Goal: Task Accomplishment & Management: Manage account settings

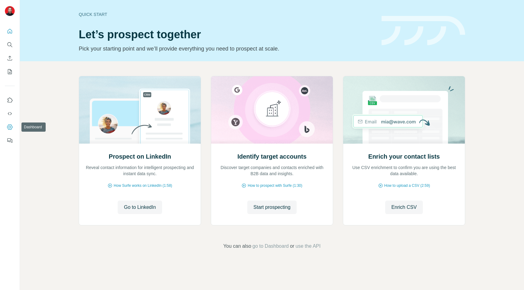
click at [9, 128] on icon "Dashboard" at bounding box center [10, 127] width 2 height 2
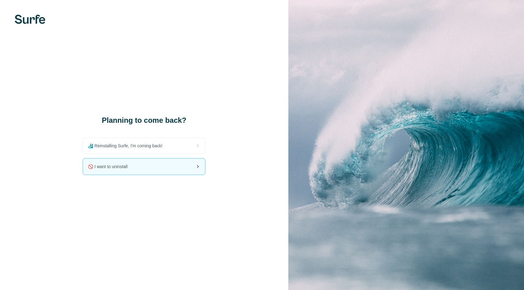
click at [146, 167] on div "🚫 I want to uninstall" at bounding box center [144, 167] width 122 height 16
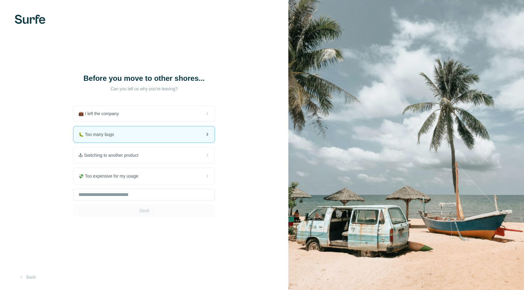
click at [160, 135] on div "🐛 Too many bugs" at bounding box center [144, 135] width 141 height 16
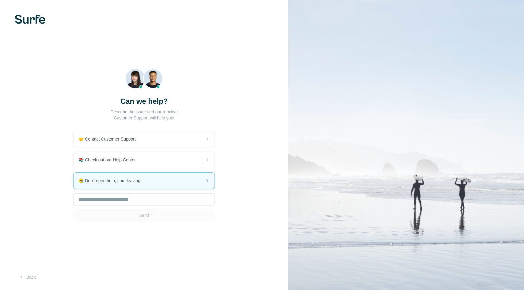
click at [159, 183] on div "😪 Don't need help, I am leaving" at bounding box center [144, 181] width 141 height 16
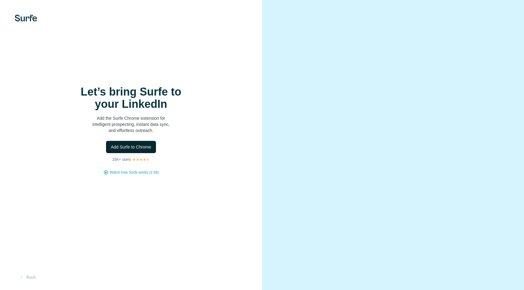
click at [126, 150] on span "Add Surfe to Chrome" at bounding box center [131, 147] width 40 height 6
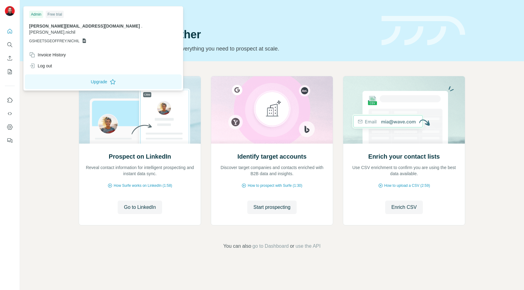
click at [11, 10] on img at bounding box center [10, 11] width 10 height 10
click at [10, 133] on nav at bounding box center [10, 121] width 10 height 52
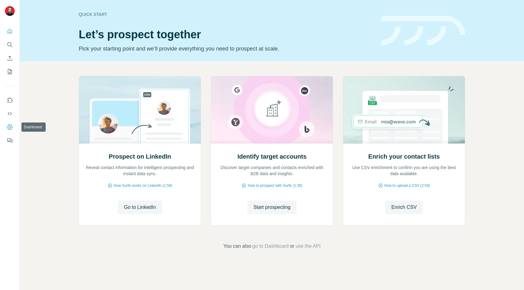
click at [9, 128] on icon "Dashboard" at bounding box center [10, 127] width 2 height 2
click at [12, 101] on icon "Use Surfe on LinkedIn" at bounding box center [10, 100] width 6 height 6
click at [10, 126] on icon "Dashboard" at bounding box center [10, 127] width 6 height 6
